Goal: Task Accomplishment & Management: Complete application form

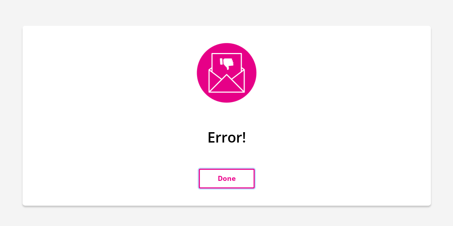
click at [225, 173] on link "Done" at bounding box center [227, 179] width 56 height 20
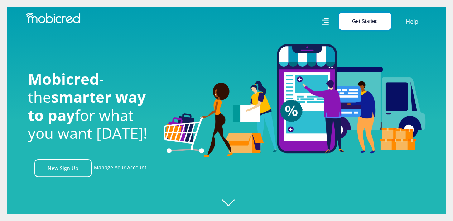
click at [365, 22] on button "Get Started" at bounding box center [365, 22] width 52 height 18
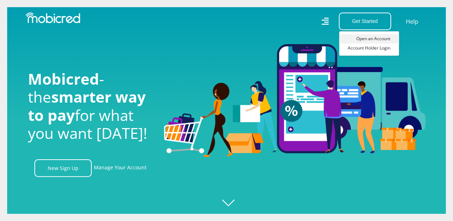
click at [375, 35] on link "Open an Account" at bounding box center [369, 38] width 60 height 9
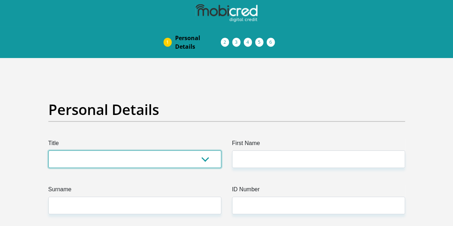
click at [142, 150] on select "Mr Ms Mrs Dr Other" at bounding box center [134, 159] width 173 height 18
select select "Mr"
click at [48, 150] on select "Mr Ms Mrs Dr Other" at bounding box center [134, 159] width 173 height 18
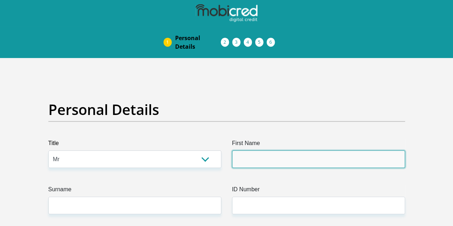
click at [251, 150] on input "First Name" at bounding box center [318, 159] width 173 height 18
type input "Dumisani"
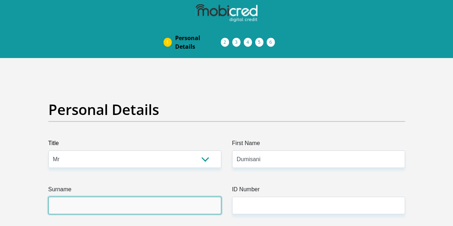
type input "Mosho"
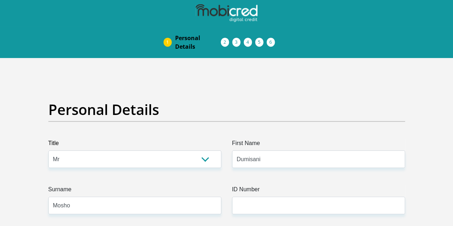
type input "0606607804"
select select "ZAF"
type input "36039 Qamba Street, Makhaza"
type input "Khayelitsha"
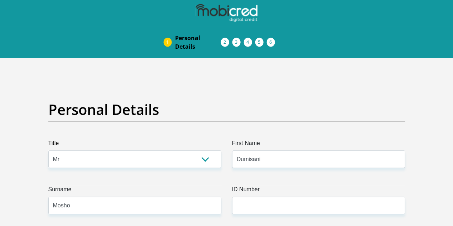
type input "Khayelitsha"
type input "7784"
select select "Western Cape"
click at [276, 150] on input "Dumisani" at bounding box center [318, 159] width 173 height 18
